Goal: Find specific page/section: Find specific page/section

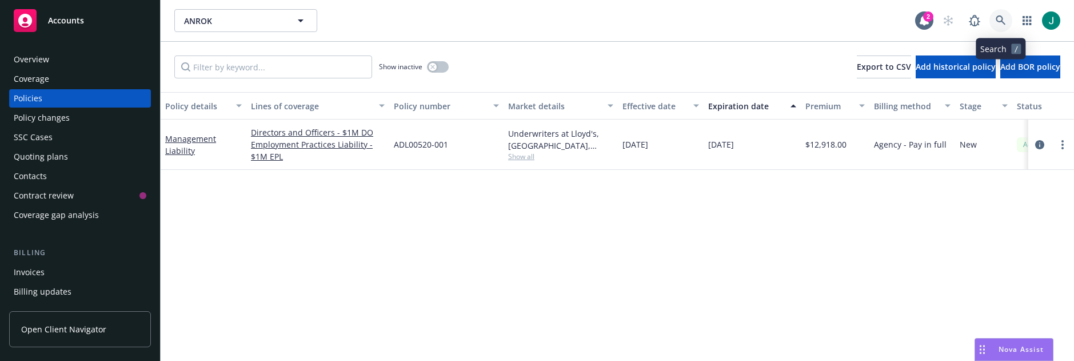
click at [1002, 13] on link at bounding box center [1001, 20] width 23 height 23
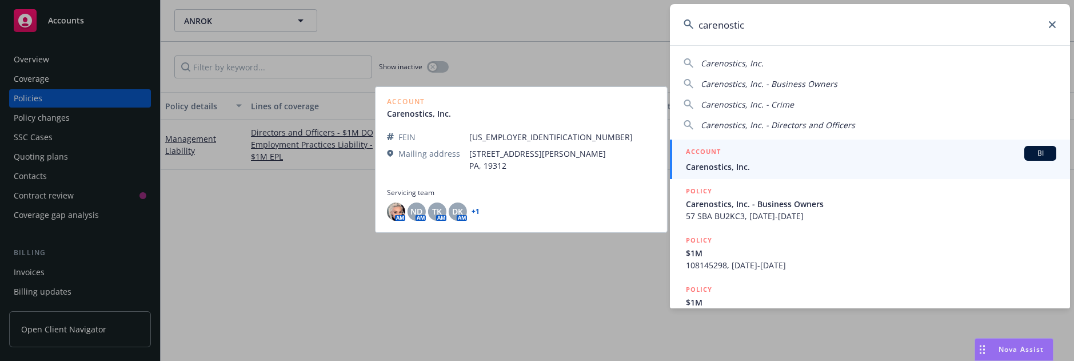
type input "carenostic"
drag, startPoint x: 813, startPoint y: 168, endPoint x: 925, endPoint y: 170, distance: 112.1
click at [813, 167] on span "Carenostics, Inc." at bounding box center [871, 167] width 370 height 12
